Goal: Find specific page/section: Find specific page/section

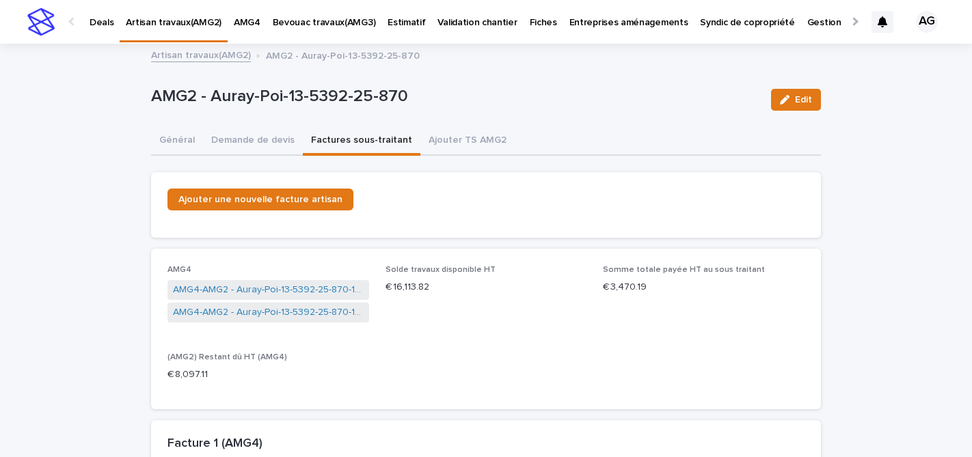
click at [320, 29] on link "Bevouac travaux(AMG3)" at bounding box center [323, 21] width 115 height 42
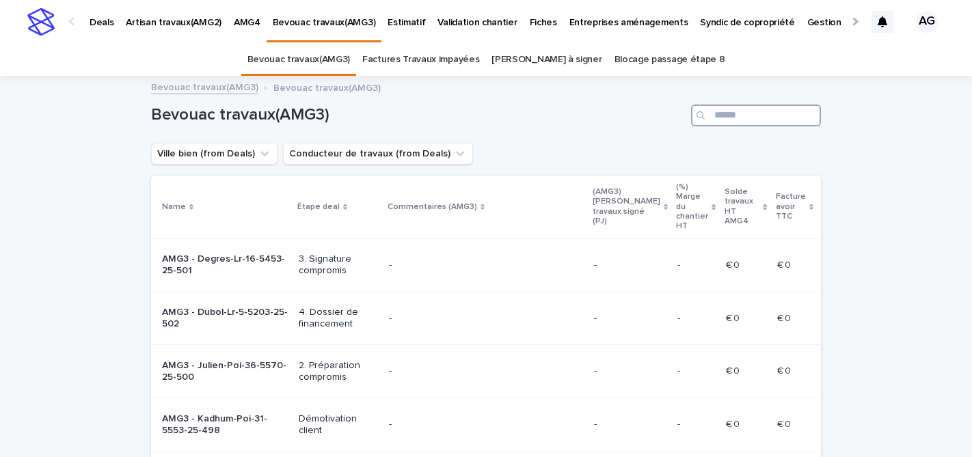
click at [765, 111] on input "Search" at bounding box center [756, 116] width 130 height 22
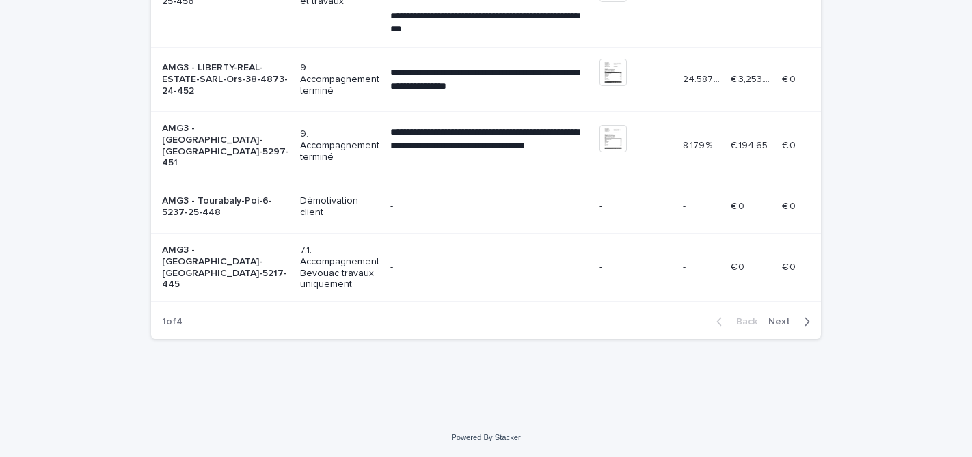
scroll to position [2114, 0]
type input "*"
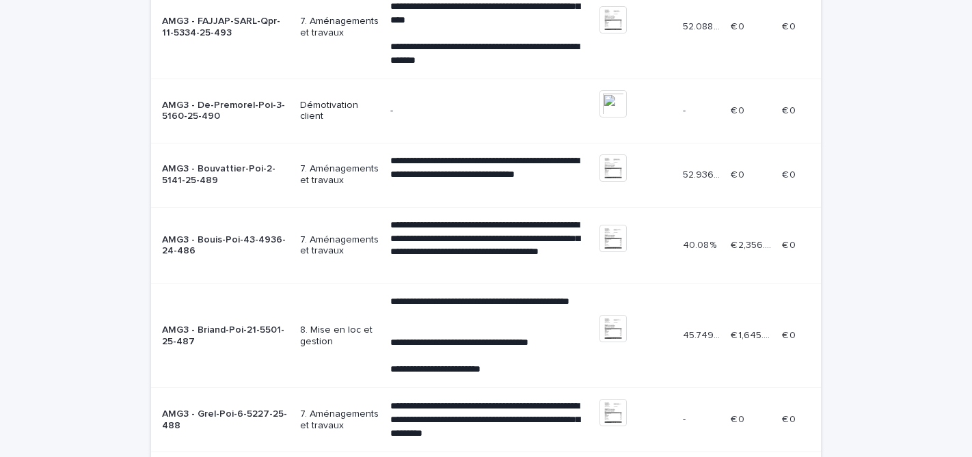
scroll to position [0, 0]
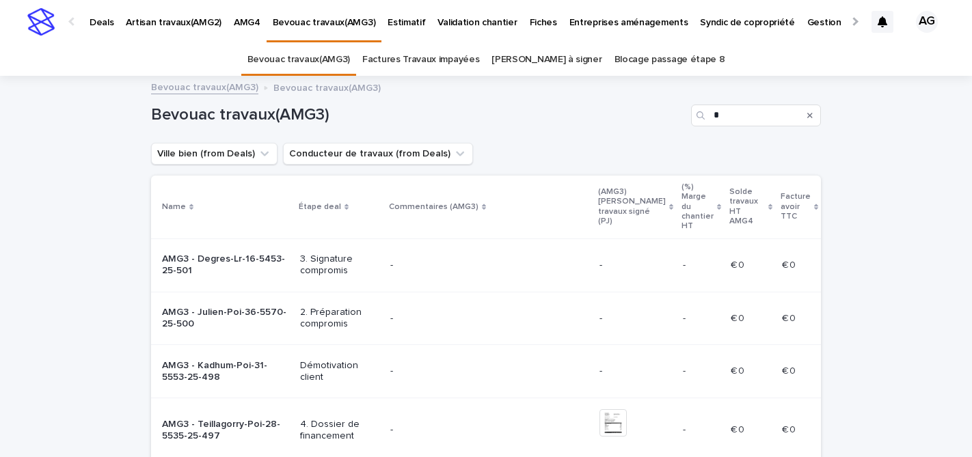
click at [160, 19] on p "Artisan travaux(AMG2)" at bounding box center [174, 14] width 96 height 29
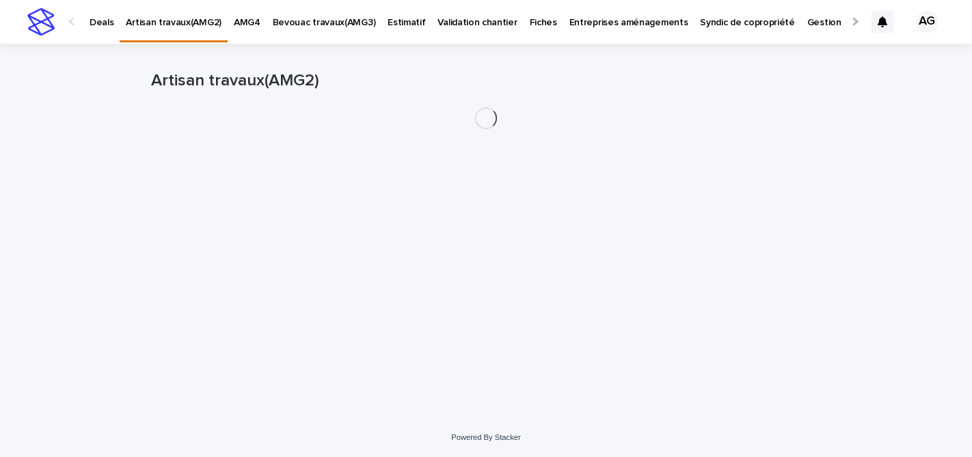
click at [111, 19] on p "Deals" at bounding box center [102, 14] width 24 height 29
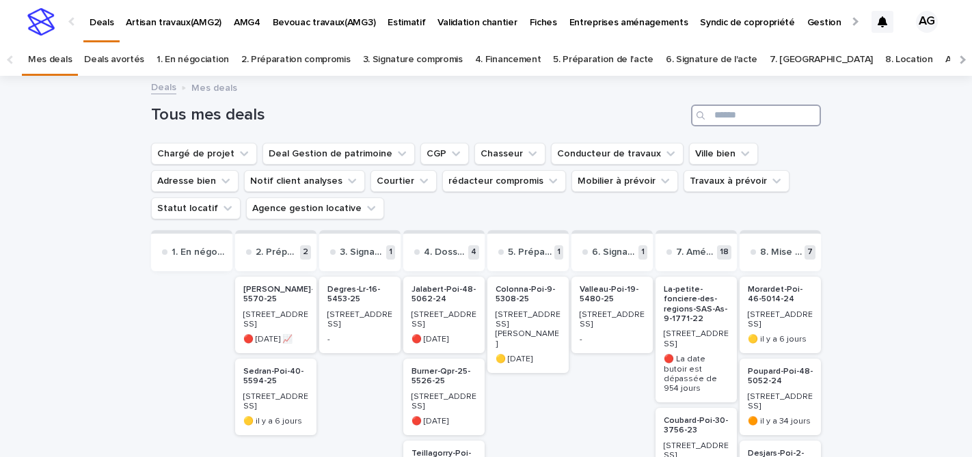
click at [731, 124] on input "Search" at bounding box center [756, 116] width 130 height 22
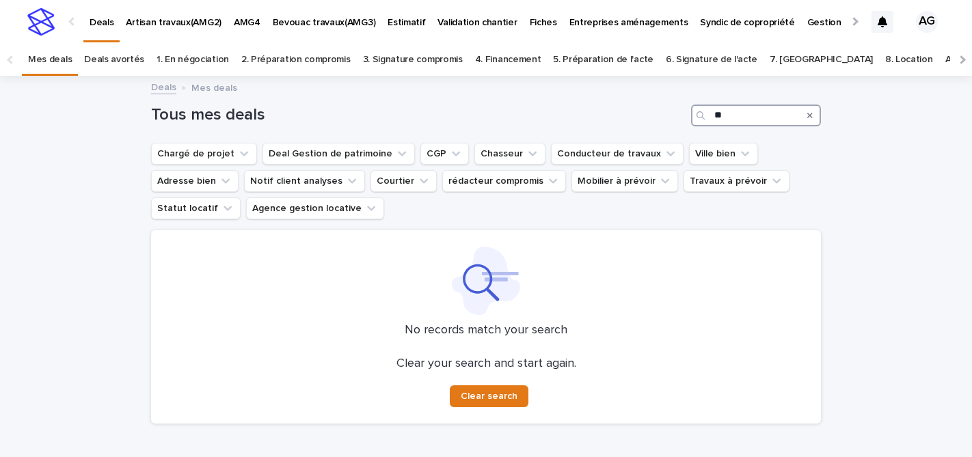
type input "*"
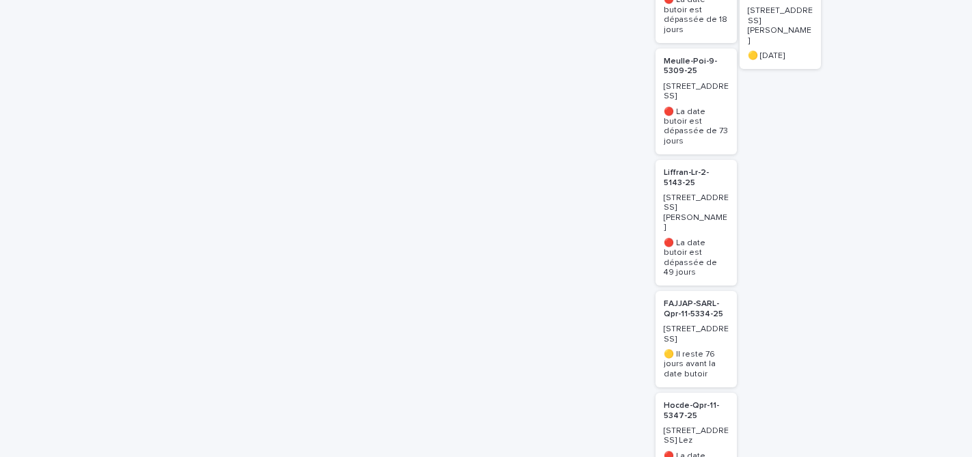
scroll to position [833, 0]
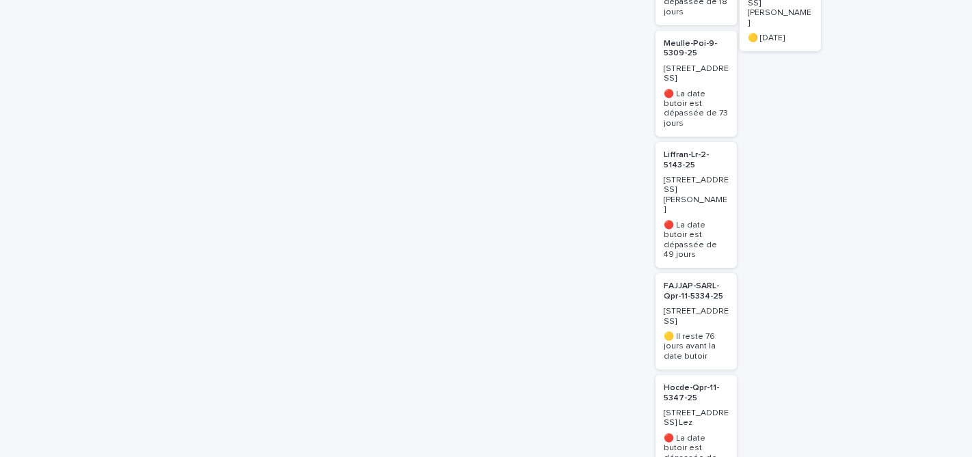
click at [690, 282] on p "FAJJAP-SARL-Qpr-11-5334-25" at bounding box center [696, 292] width 65 height 20
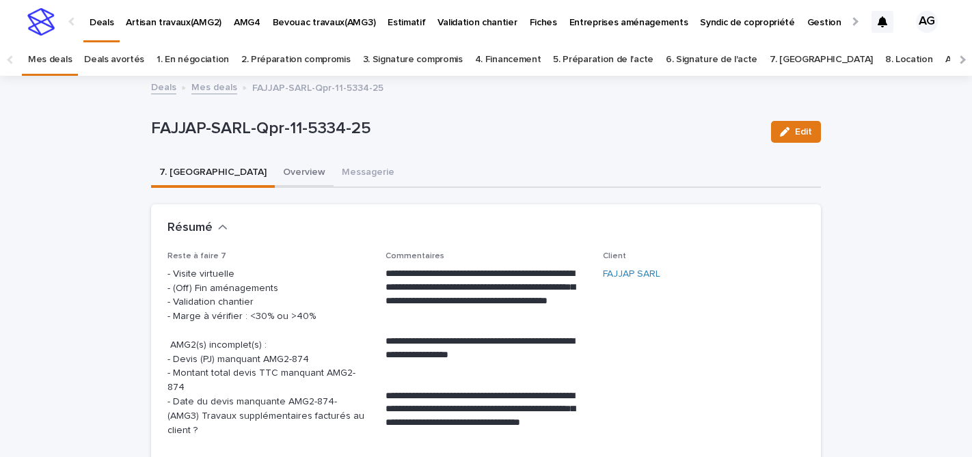
click at [275, 172] on button "Overview" at bounding box center [304, 173] width 59 height 29
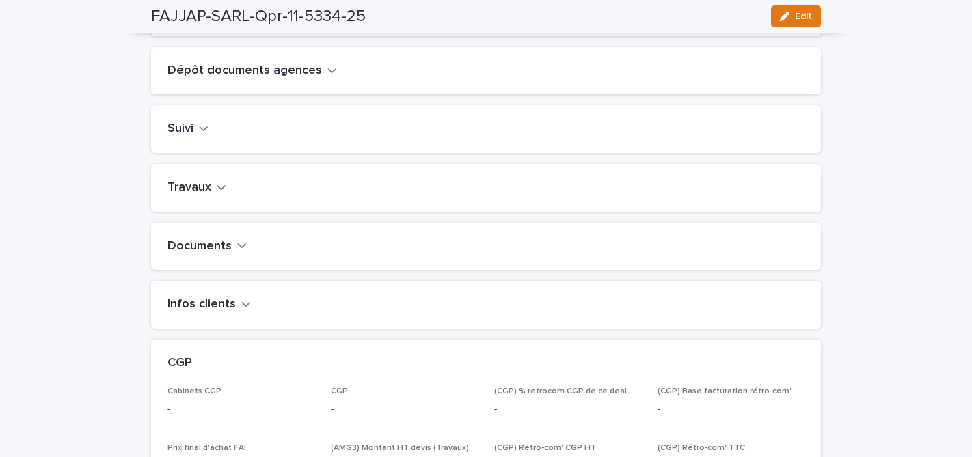
scroll to position [506, 0]
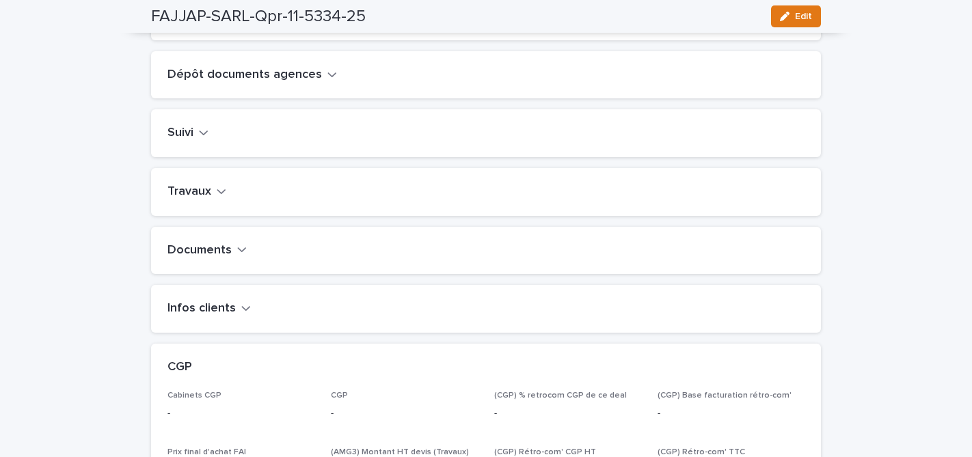
click at [213, 200] on button "Travaux" at bounding box center [196, 191] width 59 height 15
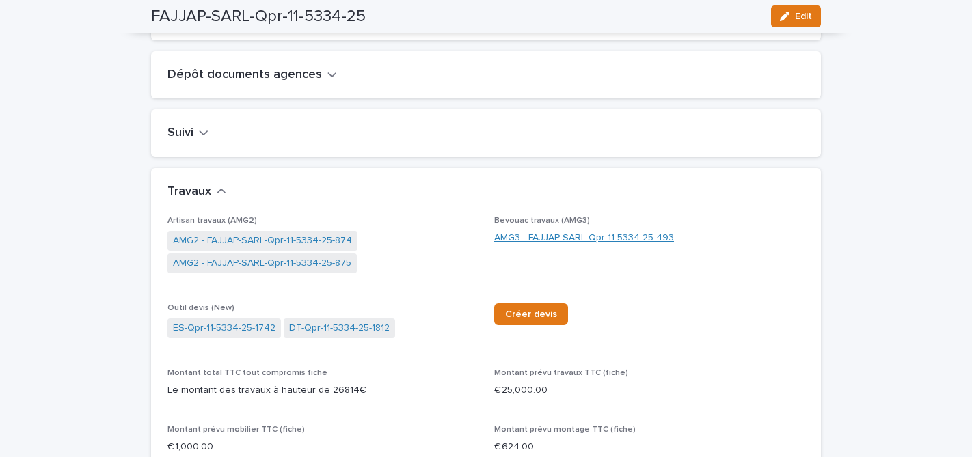
click at [543, 245] on link "AMG3 - FAJJAP-SARL-Qpr-11-5334-25-493" at bounding box center [584, 238] width 180 height 14
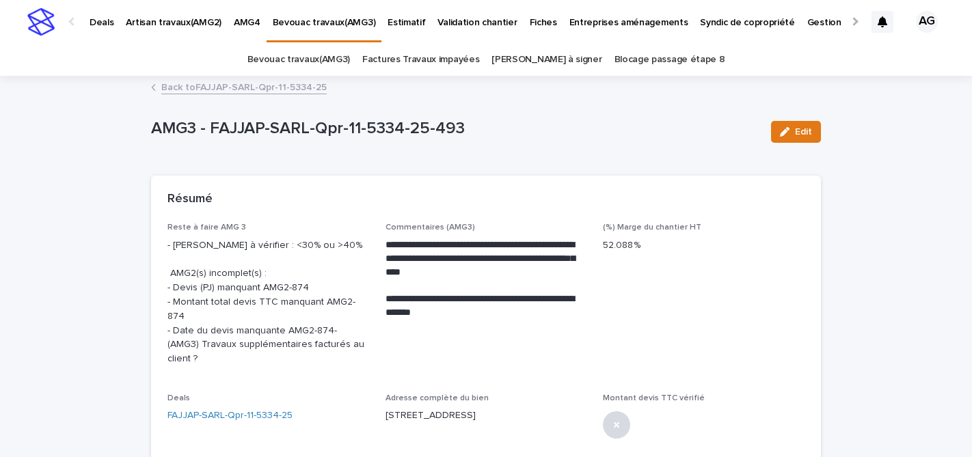
click at [153, 18] on p "Artisan travaux(AMG2)" at bounding box center [174, 14] width 96 height 29
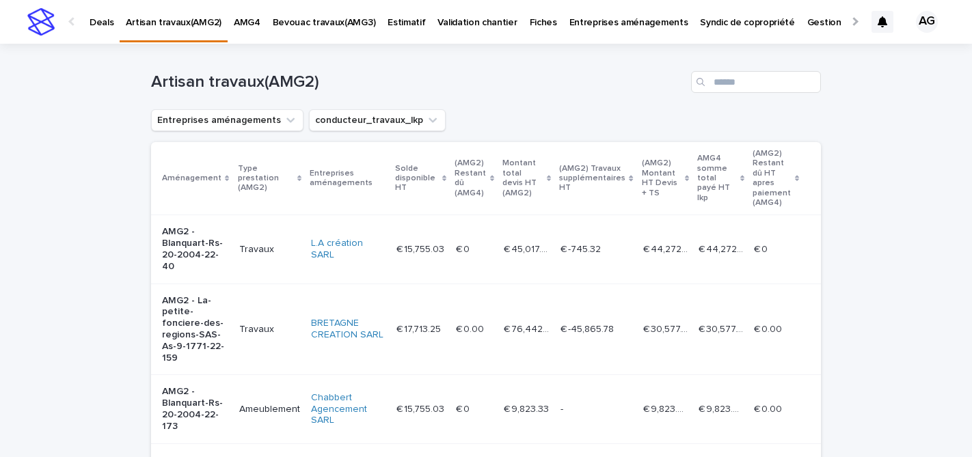
click at [315, 24] on p "Bevouac travaux(AMG3)" at bounding box center [324, 14] width 103 height 29
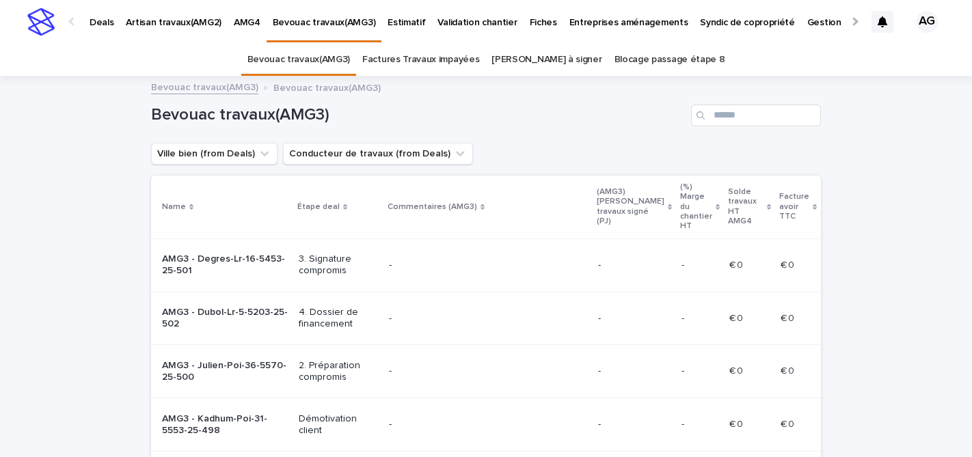
click at [101, 23] on p "Deals" at bounding box center [102, 14] width 24 height 29
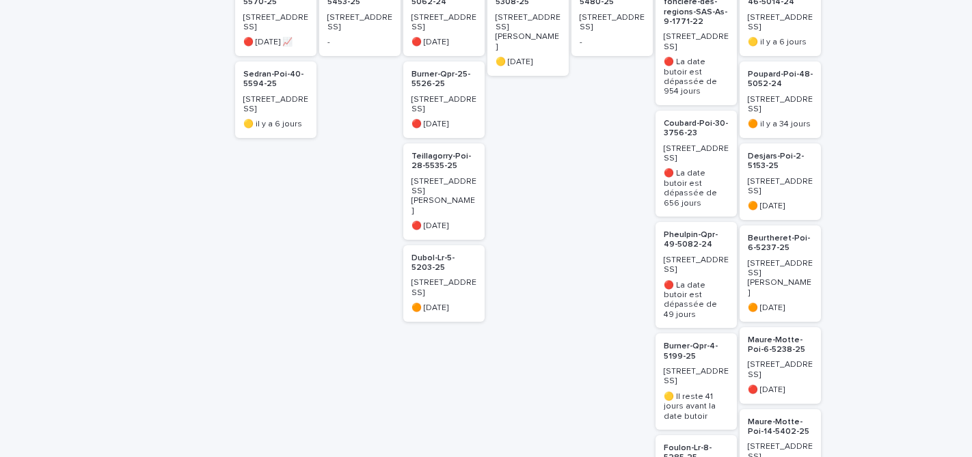
scroll to position [303, 0]
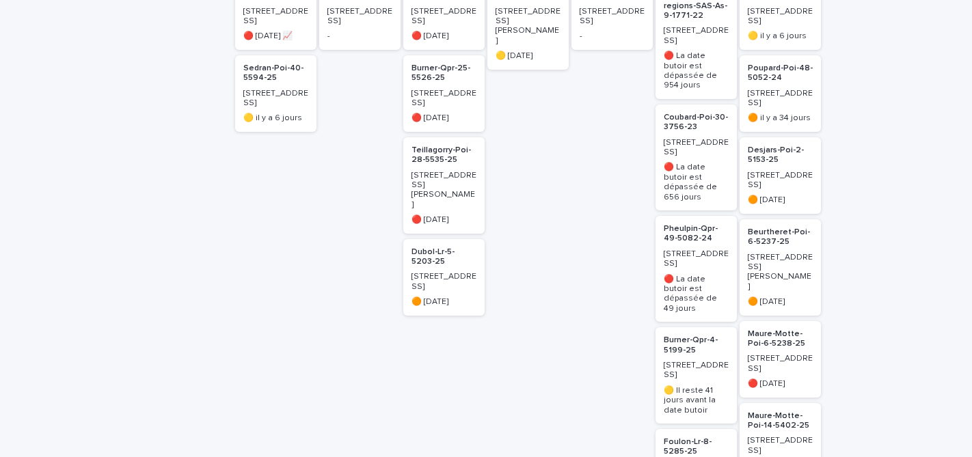
click at [705, 249] on p "[STREET_ADDRESS]" at bounding box center [696, 259] width 65 height 20
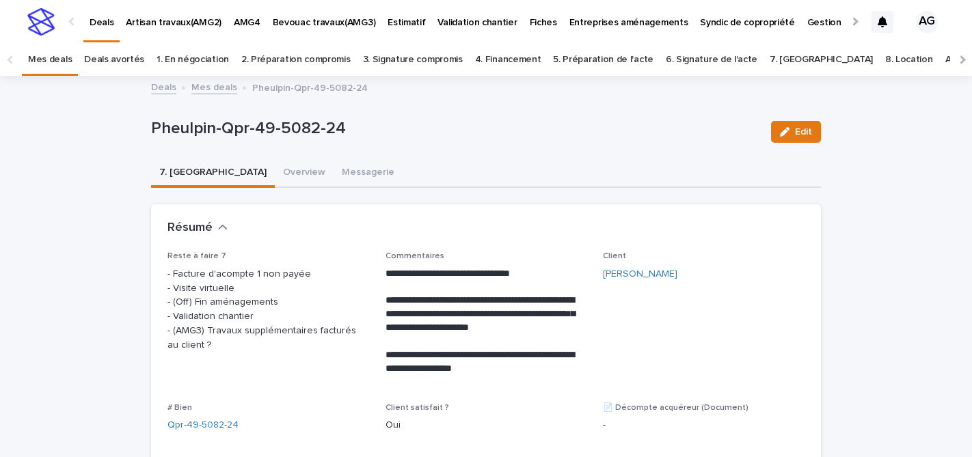
click at [156, 85] on link "Deals" at bounding box center [163, 87] width 25 height 16
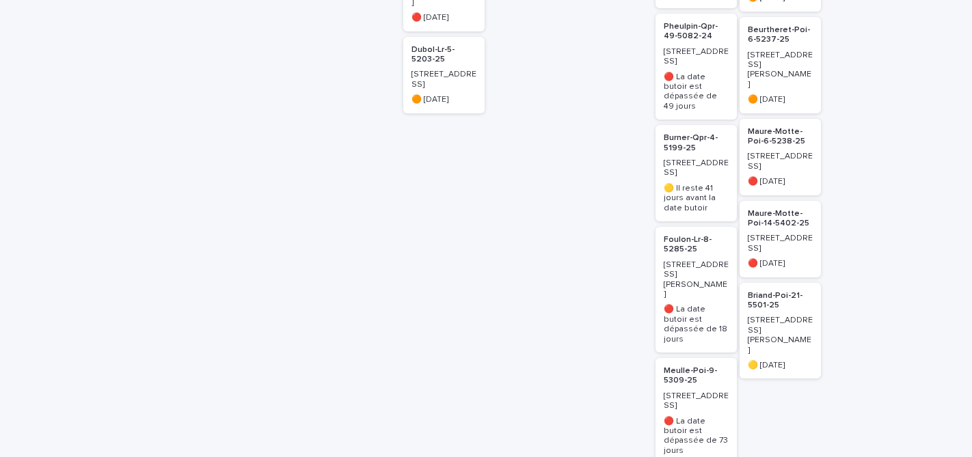
scroll to position [512, 0]
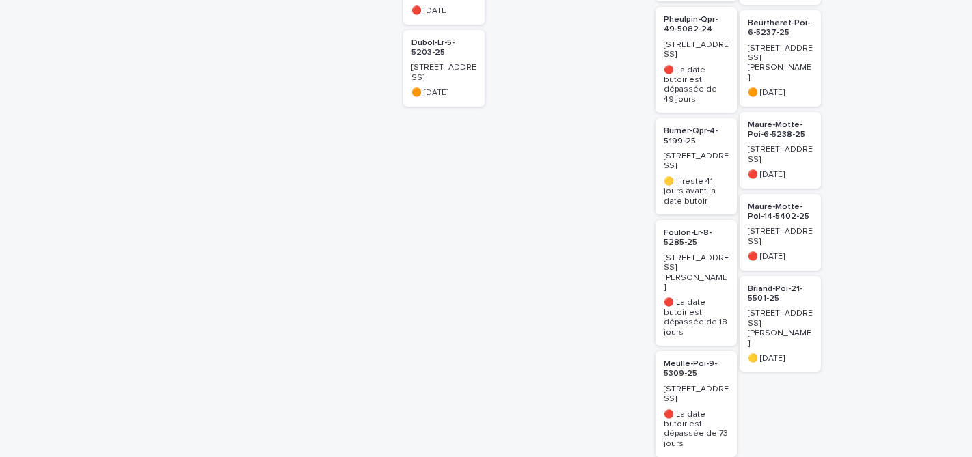
click at [687, 254] on p "[STREET_ADDRESS][PERSON_NAME]" at bounding box center [696, 274] width 65 height 40
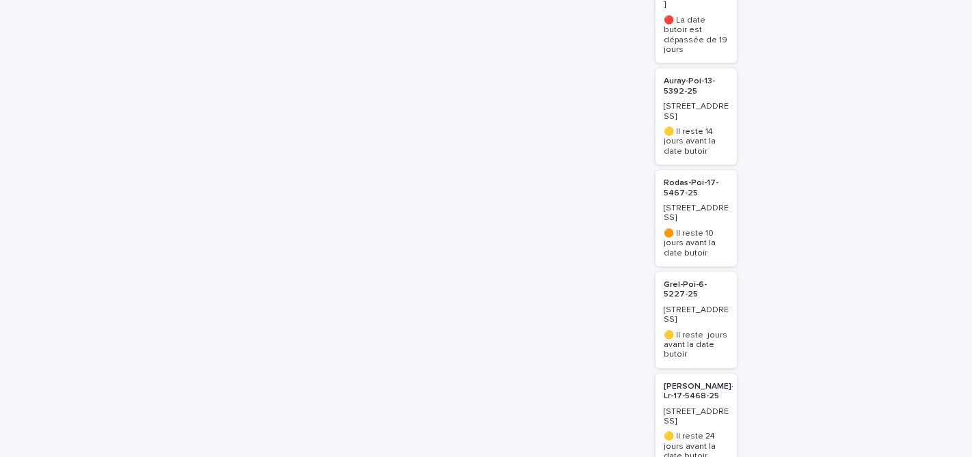
scroll to position [1516, 0]
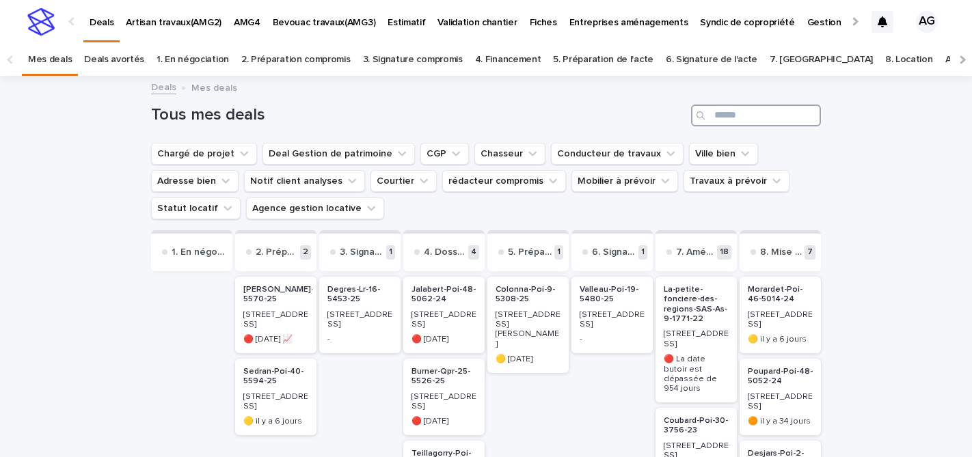
click at [724, 111] on input "Search" at bounding box center [756, 116] width 130 height 22
click at [318, 23] on p "Bevouac travaux(AMG3)" at bounding box center [324, 14] width 103 height 29
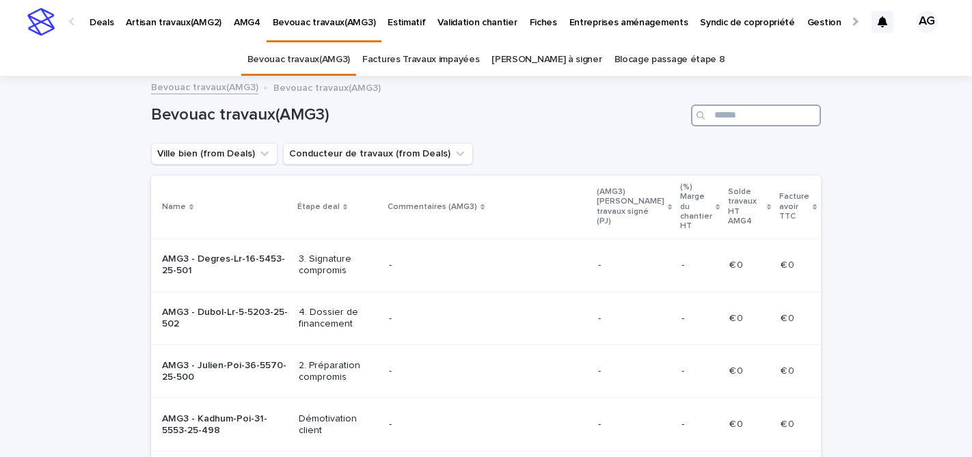
click at [729, 111] on input "Search" at bounding box center [756, 116] width 130 height 22
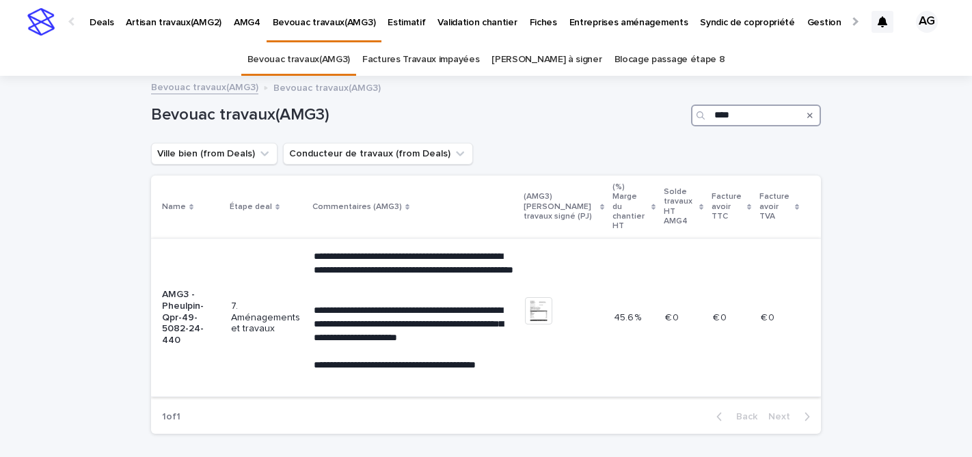
type input "****"
click at [217, 297] on p "AMG3 - Pheulpin-Qpr-49-5082-24-440" at bounding box center [191, 317] width 58 height 57
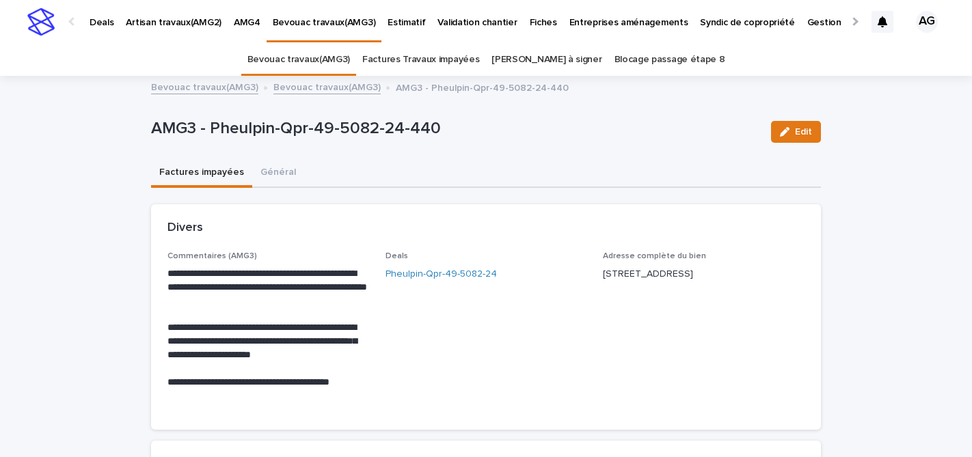
click at [212, 84] on link "Bevouac travaux(AMG3)" at bounding box center [204, 87] width 107 height 16
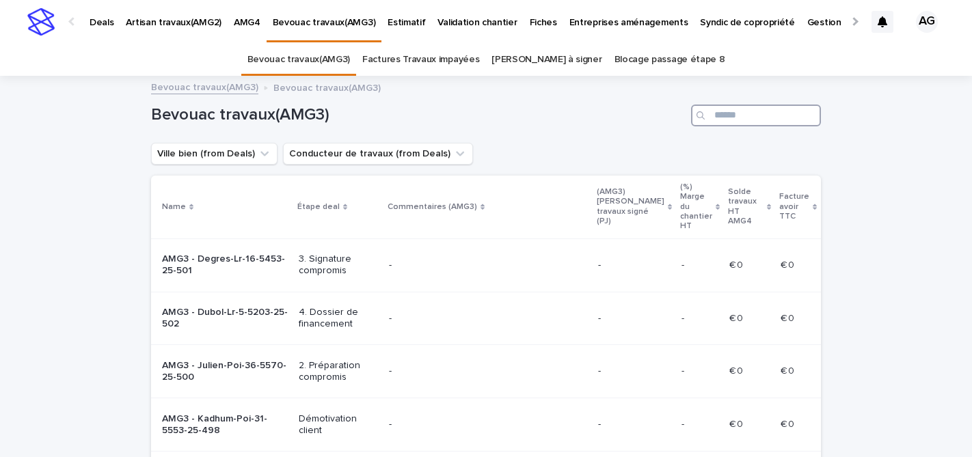
click at [730, 113] on input "Search" at bounding box center [756, 116] width 130 height 22
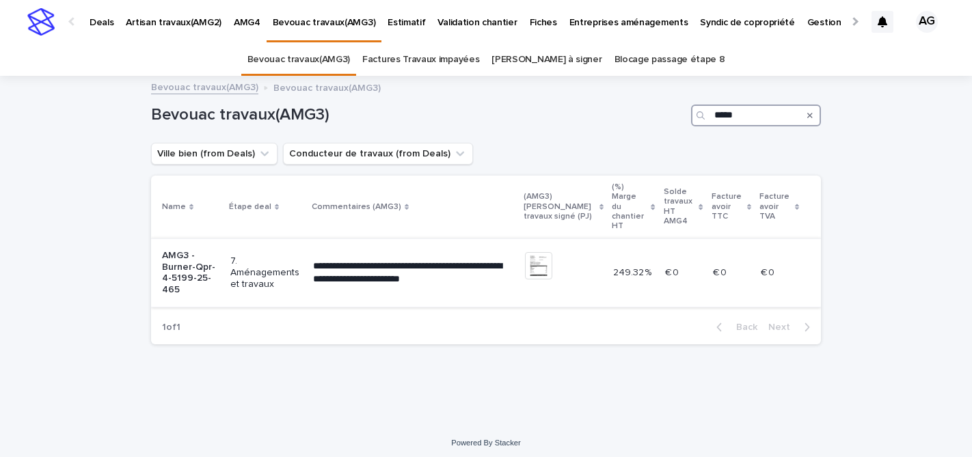
type input "*****"
click at [216, 263] on p "AMG3 - Burner-Qpr-4-5199-25-465" at bounding box center [190, 273] width 57 height 46
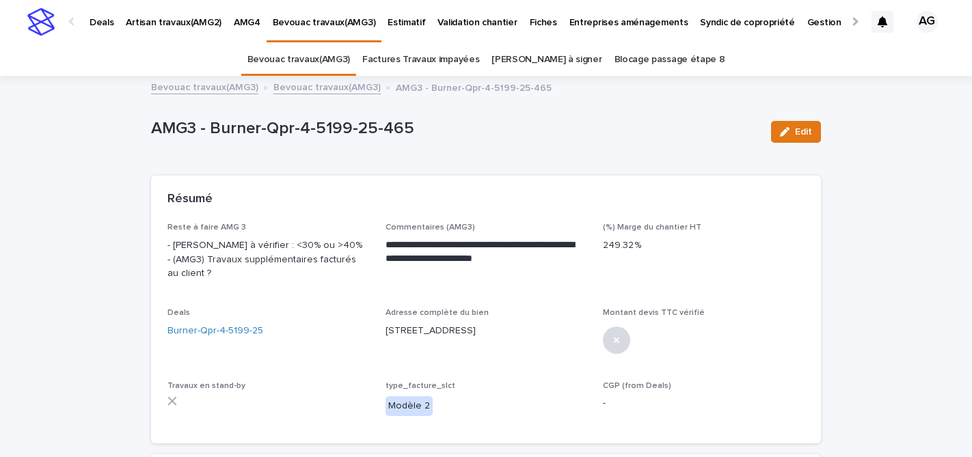
click at [330, 91] on link "Bevouac travaux(AMG3)" at bounding box center [326, 87] width 107 height 16
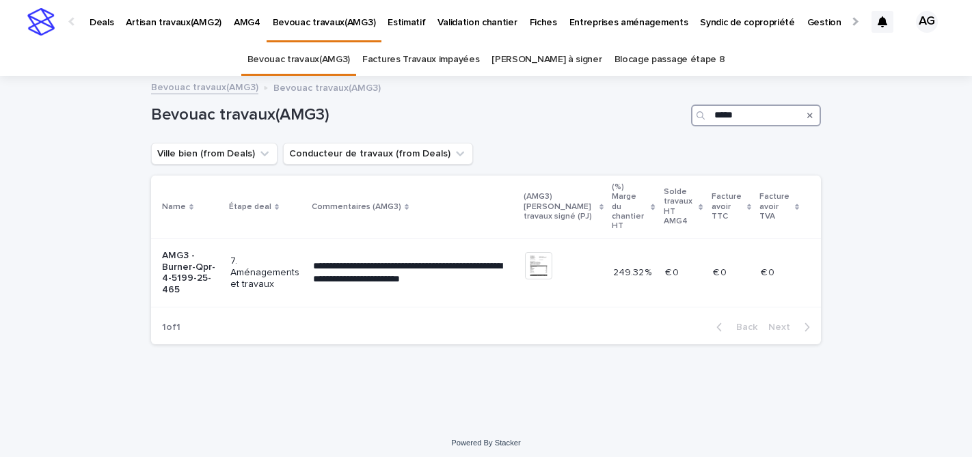
drag, startPoint x: 741, startPoint y: 112, endPoint x: 691, endPoint y: 112, distance: 50.6
click at [691, 112] on div "*****" at bounding box center [756, 116] width 130 height 22
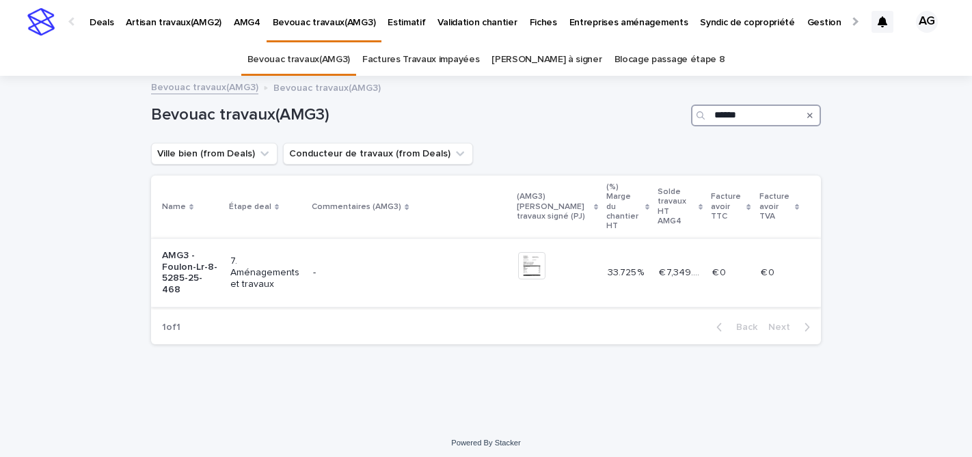
type input "******"
click at [190, 257] on p "AMG3 - Foulon-Lr-8-5285-25-468" at bounding box center [190, 273] width 57 height 46
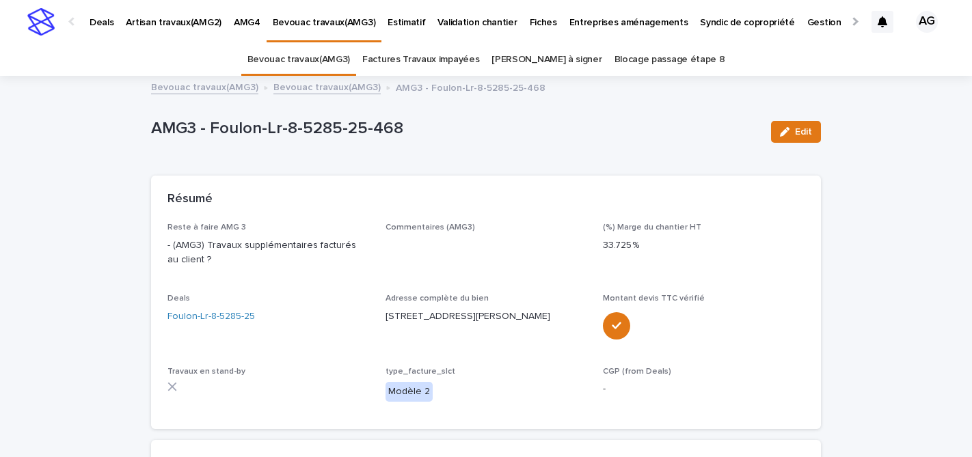
click at [309, 83] on link "Bevouac travaux(AMG3)" at bounding box center [326, 87] width 107 height 16
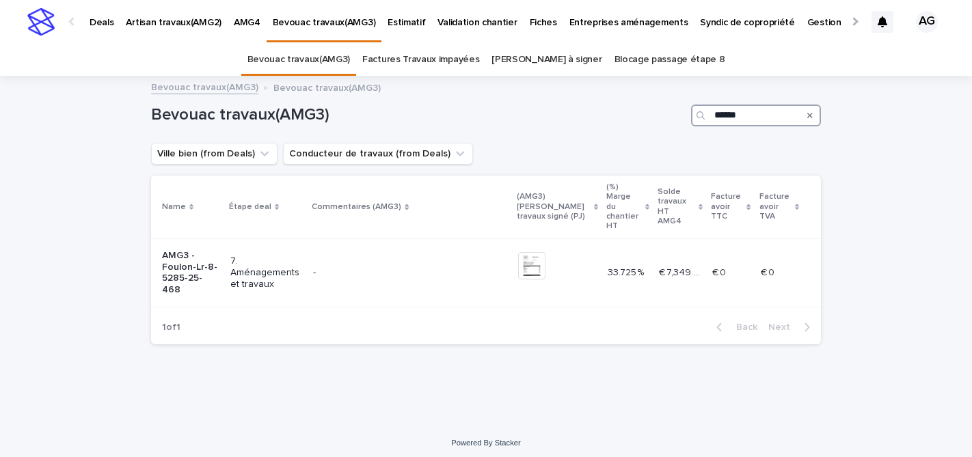
drag, startPoint x: 751, startPoint y: 115, endPoint x: 622, endPoint y: 122, distance: 129.3
click at [622, 122] on div "Bevouac travaux(AMG3) ******" at bounding box center [486, 116] width 670 height 22
drag, startPoint x: 745, startPoint y: 118, endPoint x: 702, endPoint y: 118, distance: 42.4
click at [702, 118] on div "******" at bounding box center [756, 116] width 130 height 22
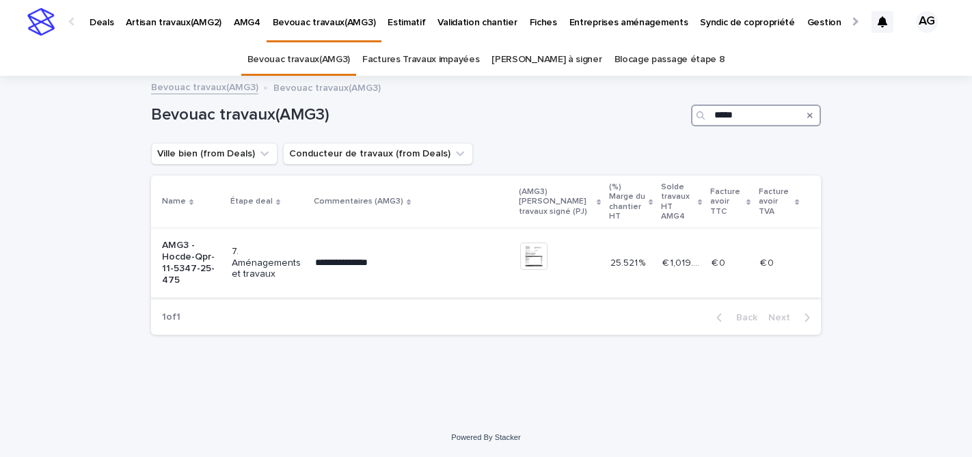
type input "*****"
click at [202, 263] on p "AMG3 - Hocde-Qpr-11-5347-25-475" at bounding box center [191, 263] width 59 height 46
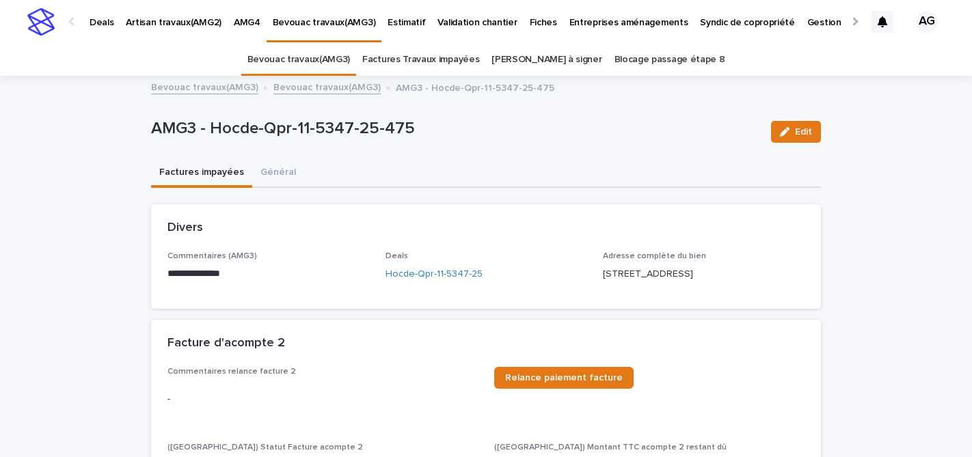
click at [328, 90] on link "Bevouac travaux(AMG3)" at bounding box center [326, 87] width 107 height 16
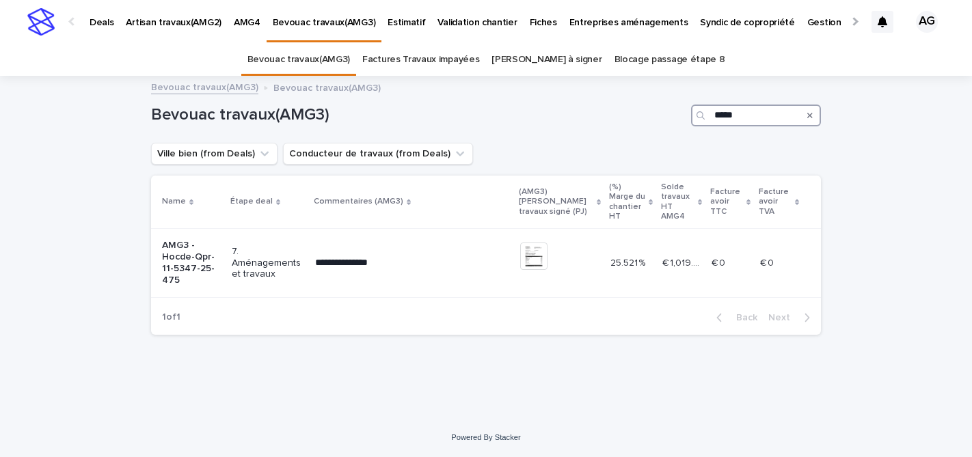
drag, startPoint x: 746, startPoint y: 117, endPoint x: 646, endPoint y: 115, distance: 99.1
click at [646, 115] on div "Bevouac travaux(AMG3) *****" at bounding box center [486, 116] width 670 height 22
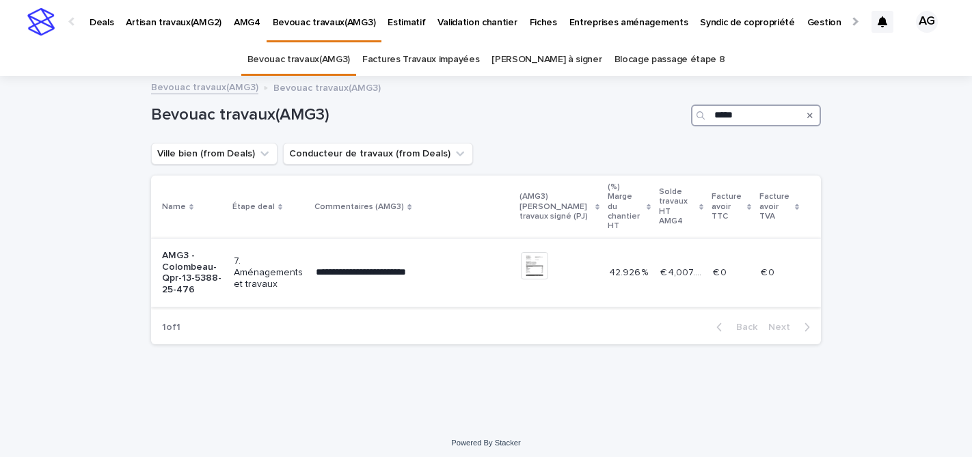
type input "*****"
click at [204, 263] on p "AMG3 - Colombeau-Qpr-13-5388-25-476" at bounding box center [192, 273] width 61 height 46
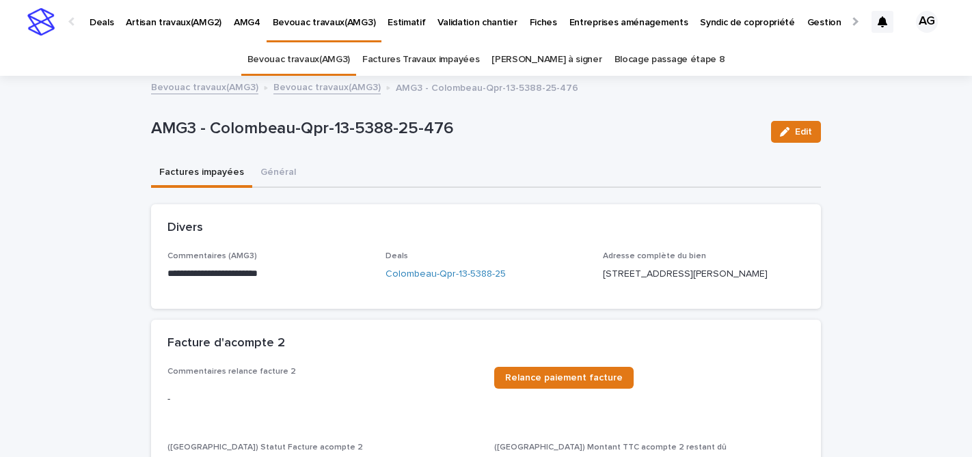
click at [316, 90] on link "Bevouac travaux(AMG3)" at bounding box center [326, 87] width 107 height 16
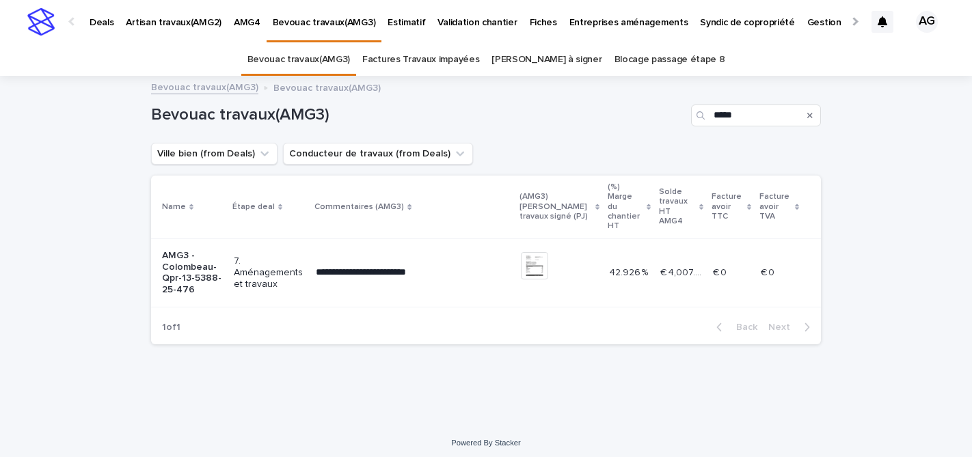
scroll to position [6, 0]
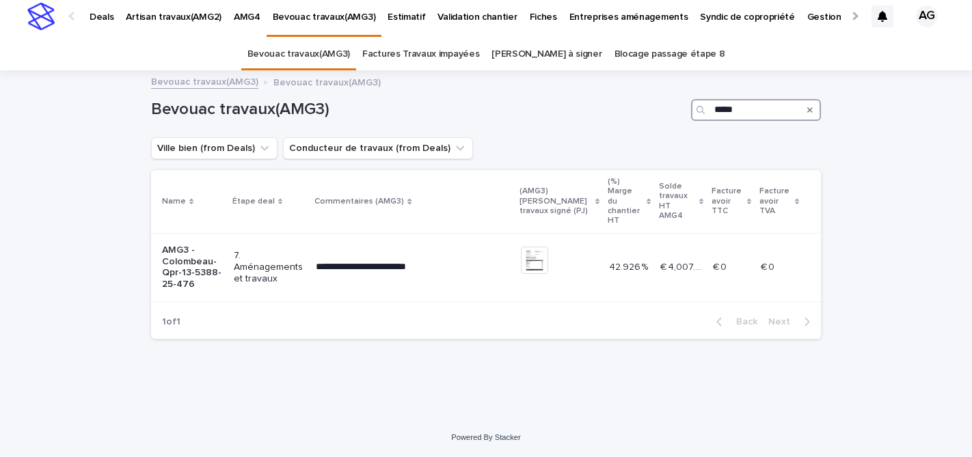
drag, startPoint x: 744, startPoint y: 111, endPoint x: 678, endPoint y: 111, distance: 66.3
click at [678, 111] on div "Bevouac travaux(AMG3) *****" at bounding box center [486, 110] width 670 height 22
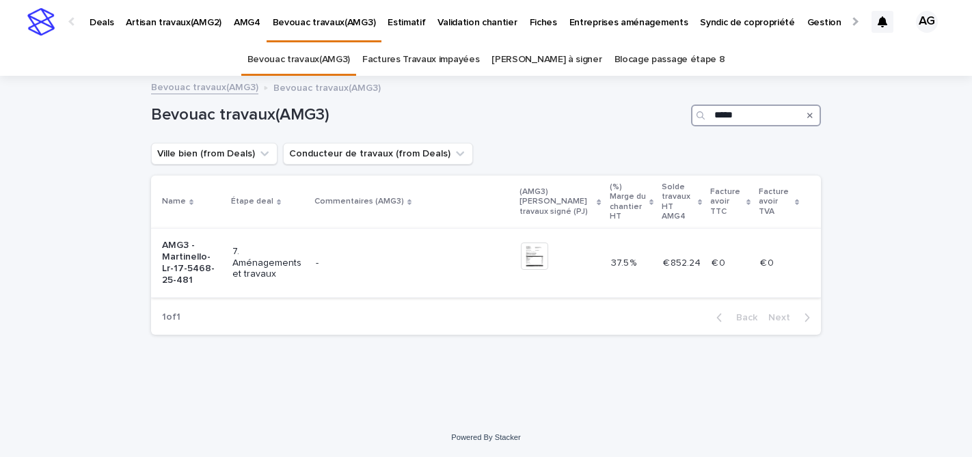
type input "*****"
click at [170, 254] on p "AMG3 - Martinello-Lr-17-5468-25-481" at bounding box center [191, 263] width 59 height 46
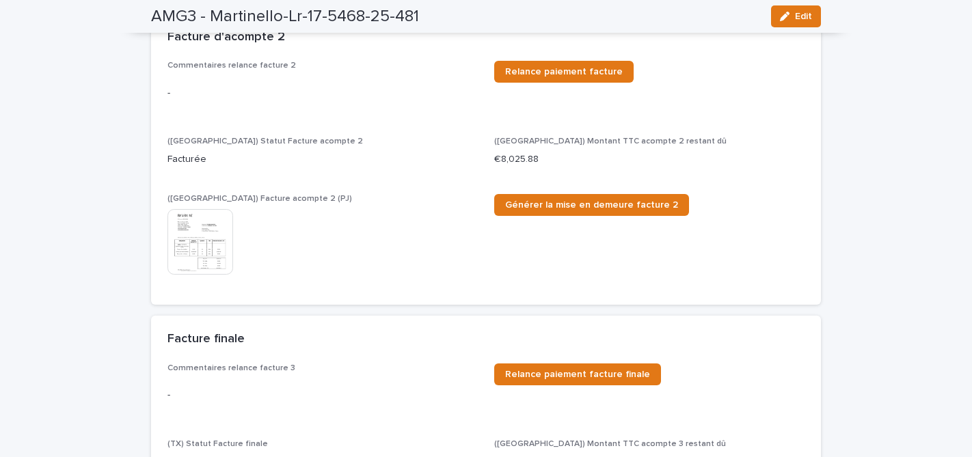
scroll to position [317, 0]
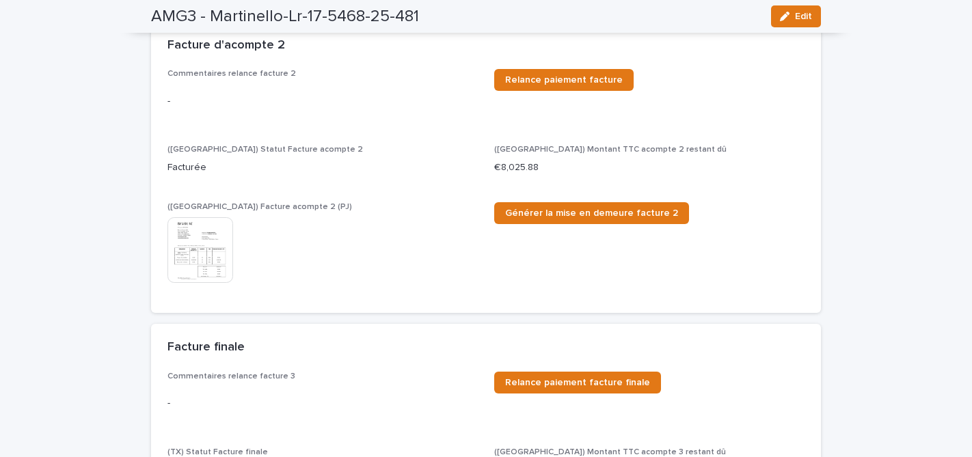
click at [199, 249] on img at bounding box center [200, 250] width 66 height 66
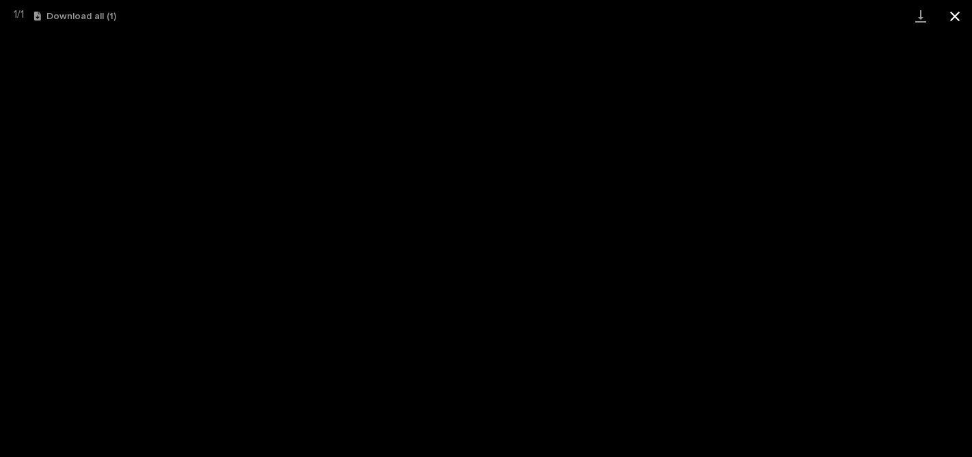
click at [950, 18] on button "Close gallery" at bounding box center [955, 16] width 34 height 32
